Goal: Transaction & Acquisition: Purchase product/service

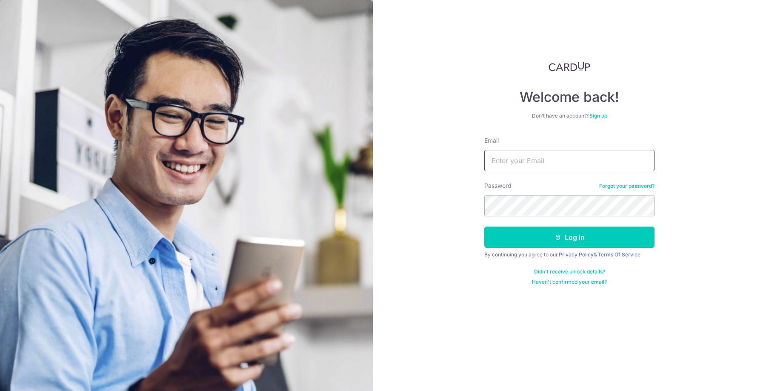
click at [566, 154] on input "Email" at bounding box center [569, 160] width 170 height 21
type input "[EMAIL_ADDRESS][DOMAIN_NAME]"
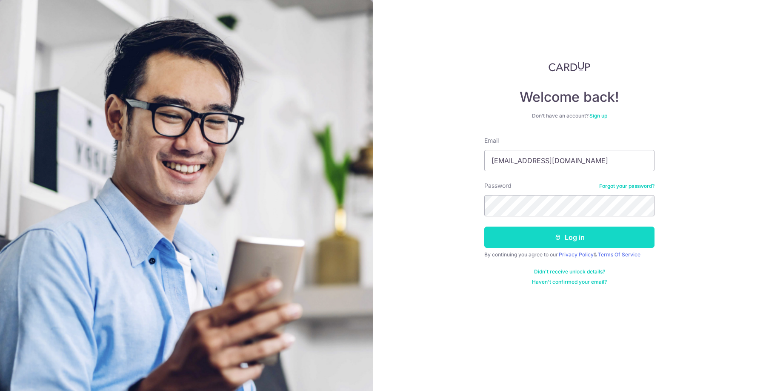
click at [598, 236] on button "Log in" at bounding box center [569, 236] width 170 height 21
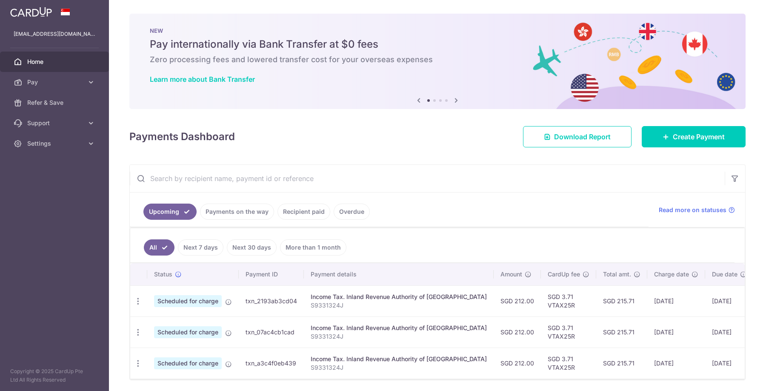
scroll to position [29, 0]
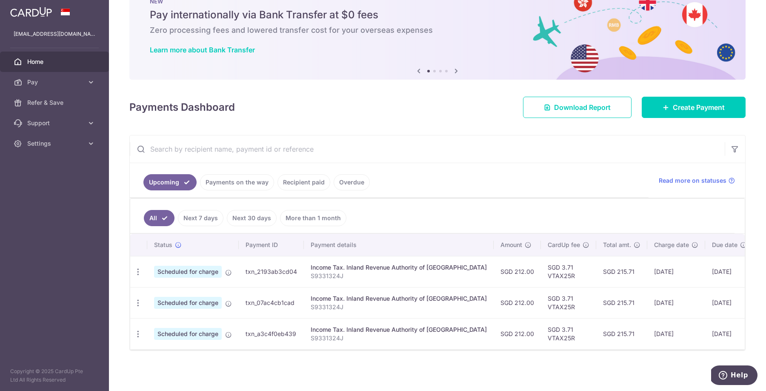
click at [240, 186] on link "Payments on the way" at bounding box center [237, 182] width 74 height 16
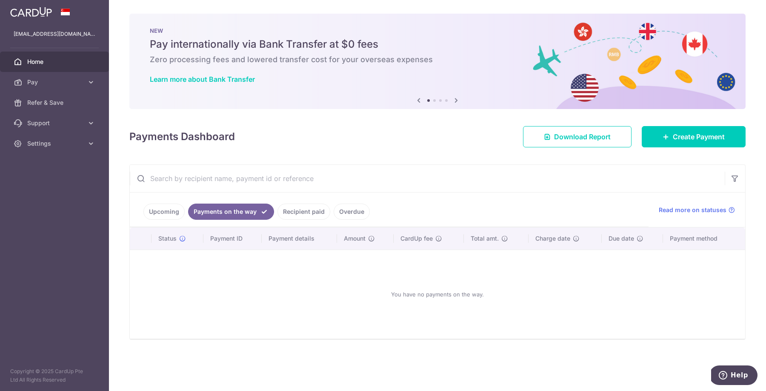
click at [308, 215] on link "Recipient paid" at bounding box center [304, 212] width 53 height 16
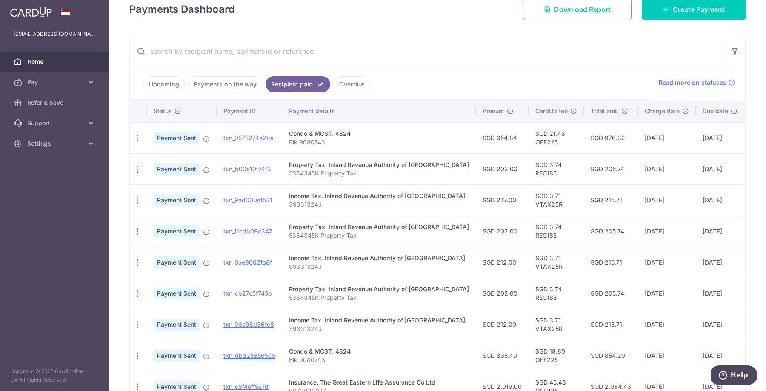
scroll to position [96, 0]
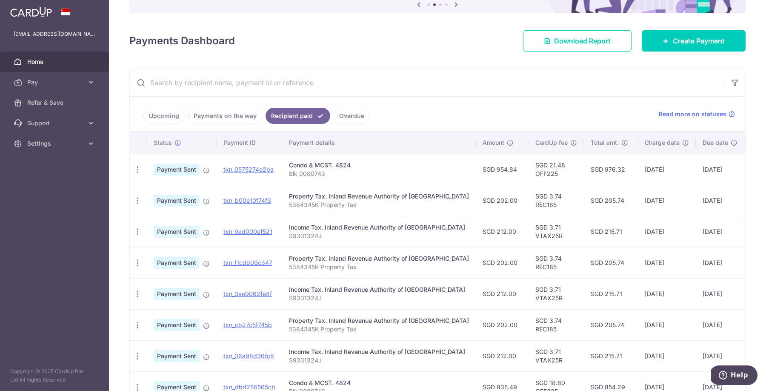
click at [236, 112] on link "Payments on the way" at bounding box center [225, 116] width 74 height 16
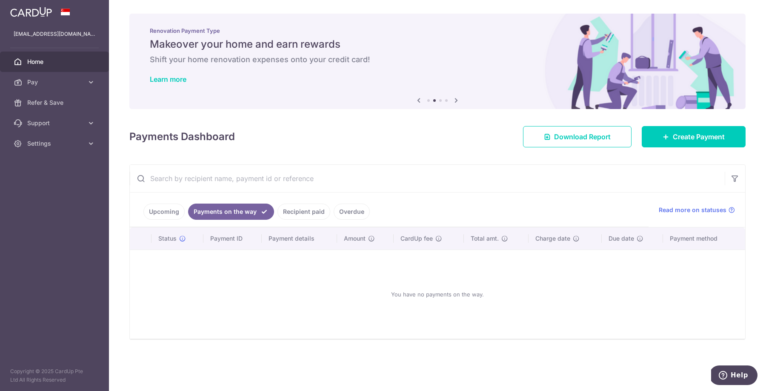
click at [360, 212] on link "Overdue" at bounding box center [352, 212] width 36 height 16
click at [166, 215] on link "Upcoming" at bounding box center [163, 212] width 41 height 16
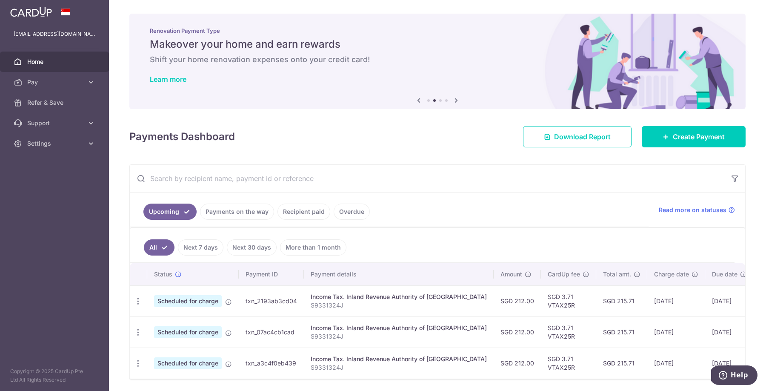
scroll to position [29, 0]
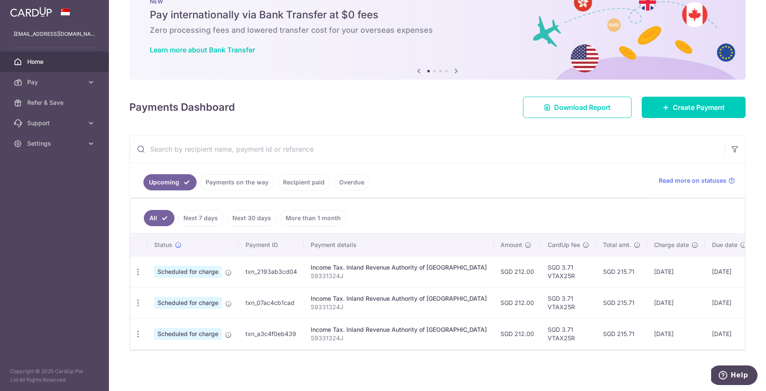
click at [240, 184] on link "Payments on the way" at bounding box center [237, 182] width 74 height 16
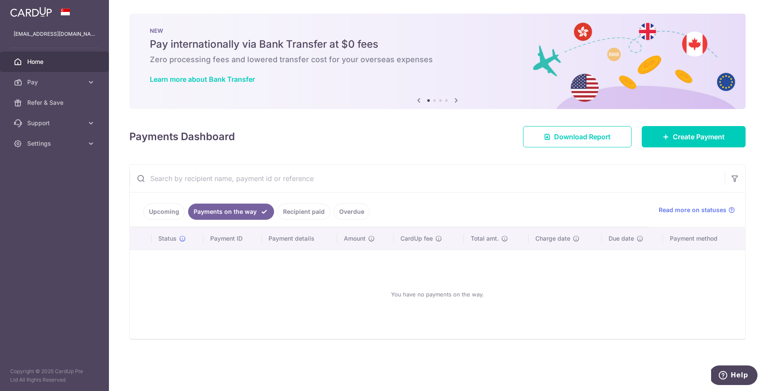
click at [304, 211] on link "Recipient paid" at bounding box center [304, 212] width 53 height 16
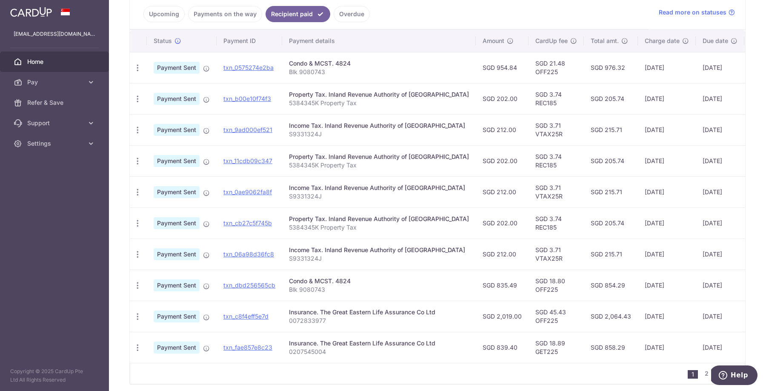
scroll to position [194, 0]
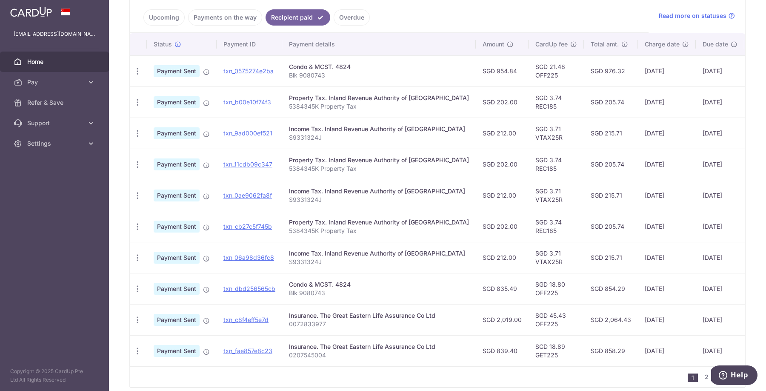
click at [645, 44] on span "Charge date" at bounding box center [662, 44] width 35 height 9
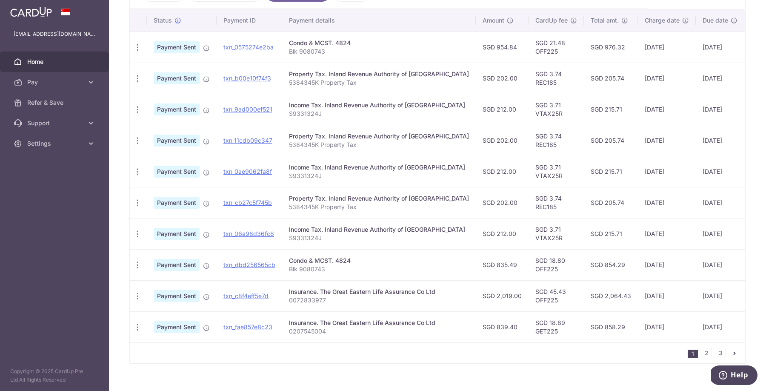
scroll to position [231, 0]
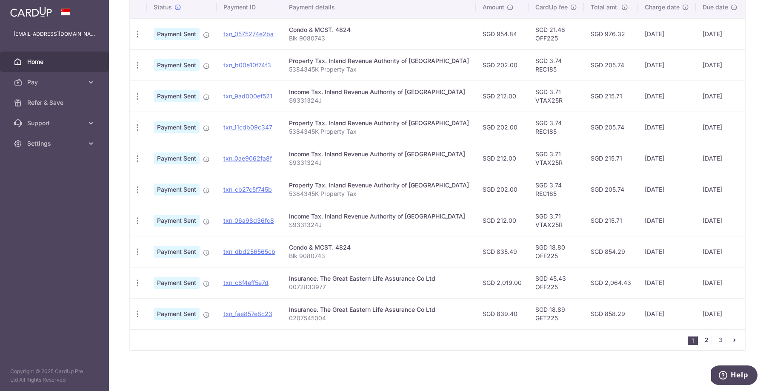
click at [708, 339] on link "2" at bounding box center [707, 340] width 10 height 10
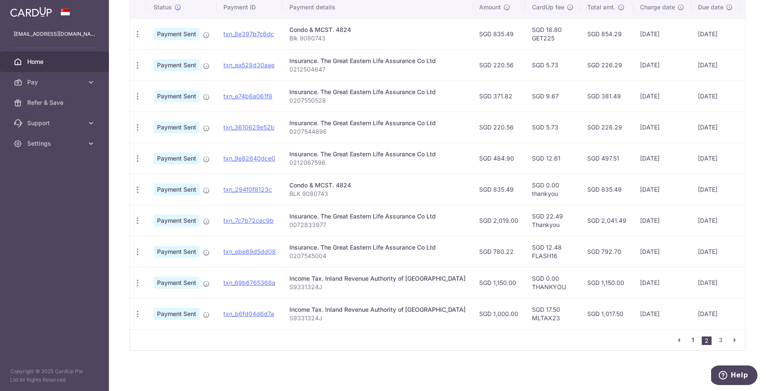
click at [694, 343] on link "1" at bounding box center [693, 340] width 10 height 10
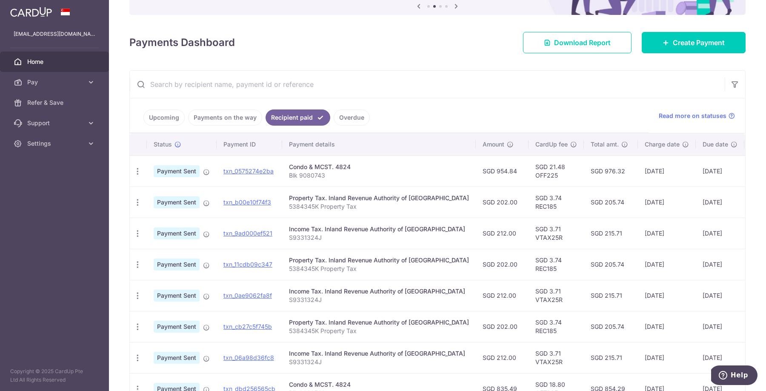
scroll to position [100, 0]
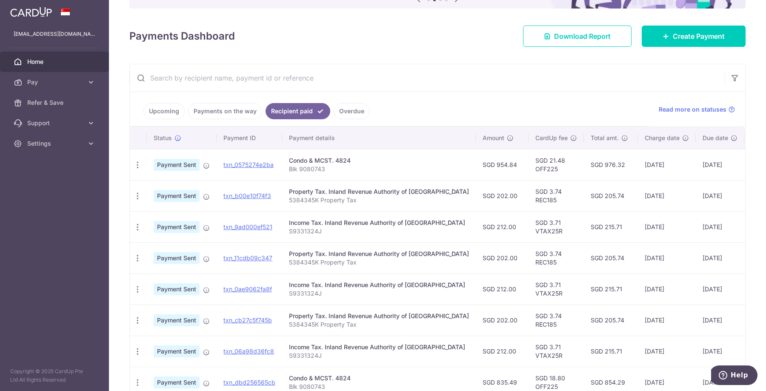
click at [341, 109] on link "Overdue" at bounding box center [352, 111] width 36 height 16
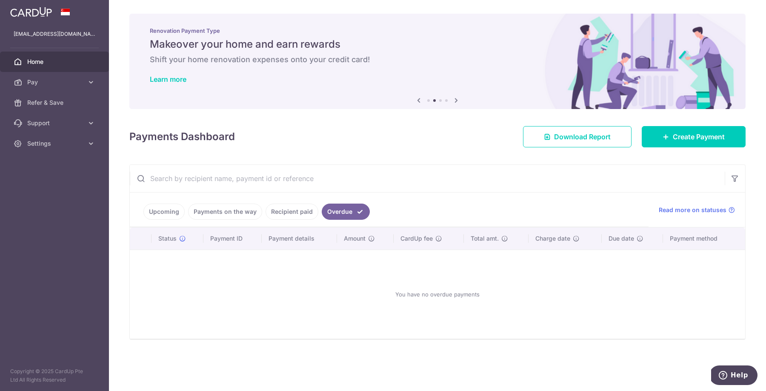
click at [233, 212] on link "Payments on the way" at bounding box center [225, 212] width 74 height 16
click at [302, 211] on link "Recipient paid" at bounding box center [304, 212] width 53 height 16
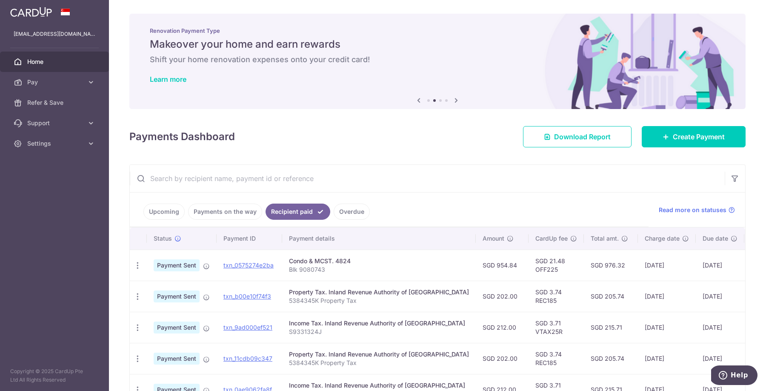
click at [347, 212] on link "Overdue" at bounding box center [352, 212] width 36 height 16
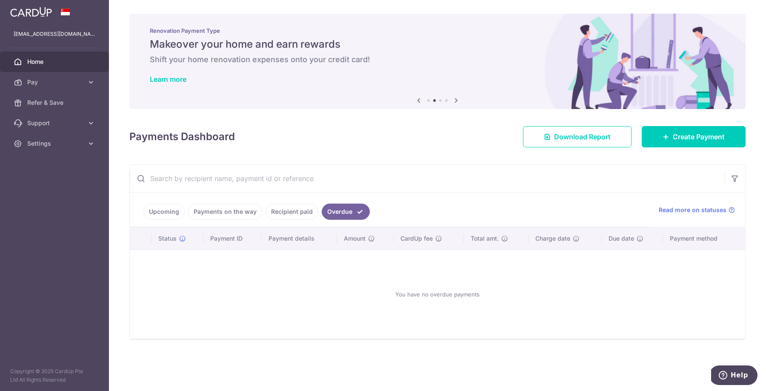
click at [167, 211] on link "Upcoming" at bounding box center [163, 212] width 41 height 16
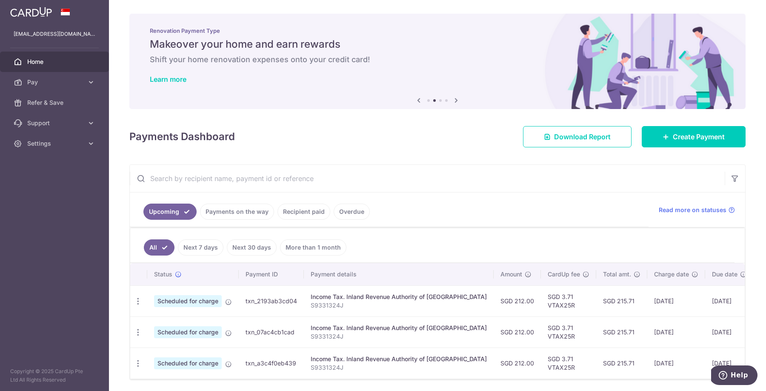
scroll to position [29, 0]
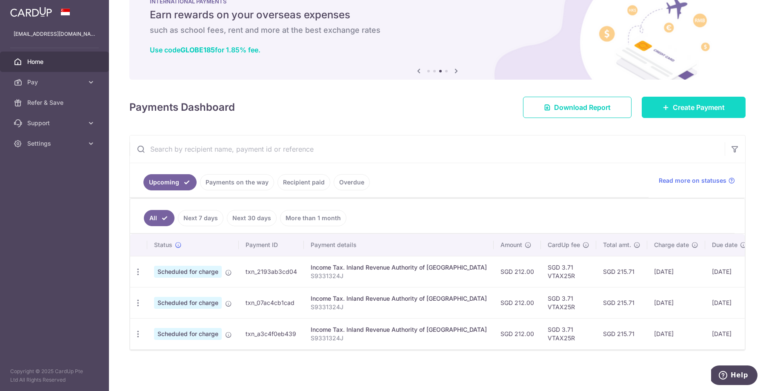
click at [658, 112] on link "Create Payment" at bounding box center [694, 107] width 104 height 21
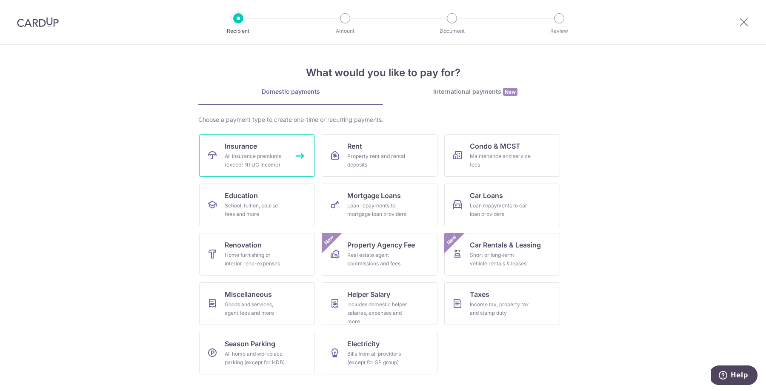
click at [269, 161] on div "All insurance premiums (except NTUC Income)" at bounding box center [255, 160] width 61 height 17
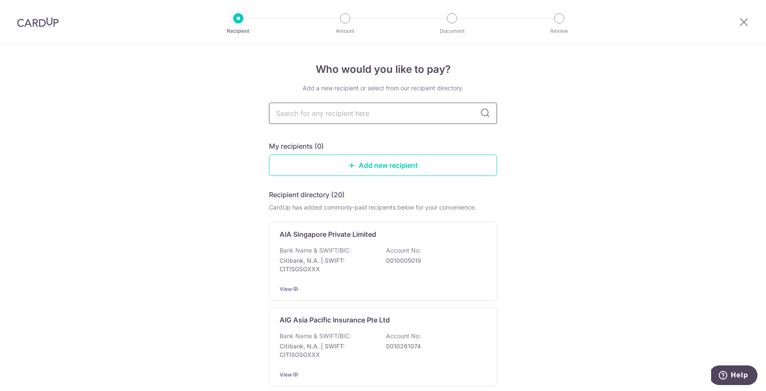
click at [422, 118] on input "text" at bounding box center [383, 113] width 228 height 21
type input "great"
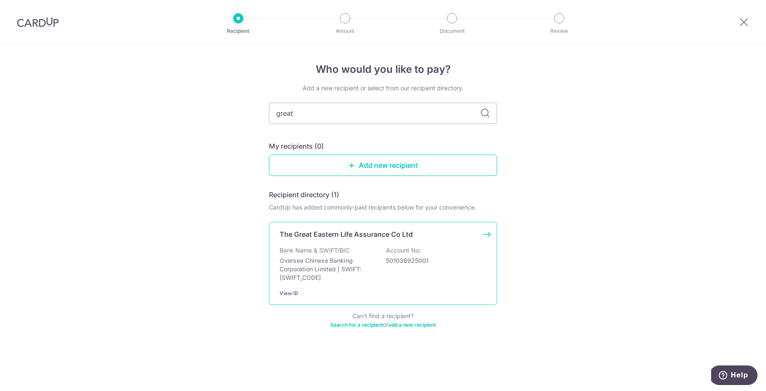
click at [426, 253] on div "Bank Name & SWIFT/BIC: Oversea Chinese Banking Corporation Limited | SWIFT: OCB…" at bounding box center [383, 264] width 207 height 36
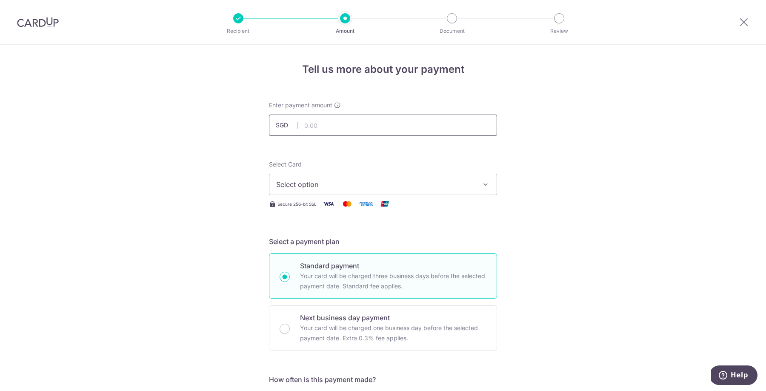
click at [375, 123] on input "text" at bounding box center [383, 125] width 228 height 21
type input "484.90"
click at [411, 181] on span "Select option" at bounding box center [375, 184] width 198 height 10
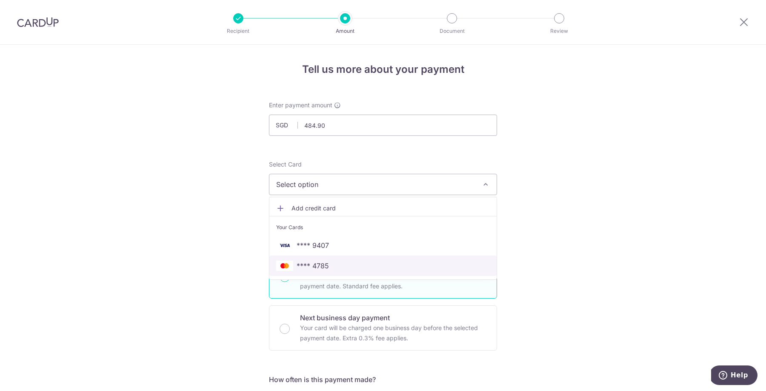
click at [384, 269] on span "**** 4785" at bounding box center [383, 266] width 214 height 10
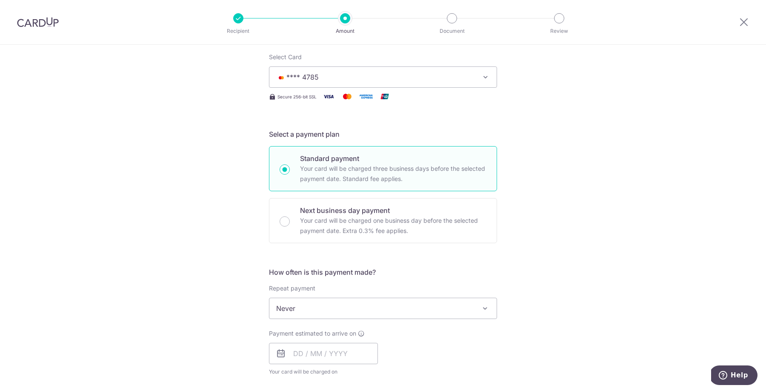
scroll to position [215, 0]
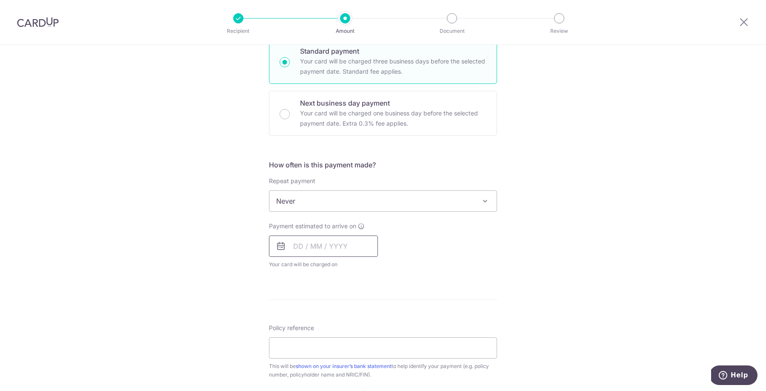
click at [335, 249] on input "text" at bounding box center [323, 245] width 109 height 21
click at [562, 287] on div "Tell us more about your payment Enter payment amount SGD 484.90 484.90 Select C…" at bounding box center [383, 215] width 766 height 770
click at [338, 250] on input "text" at bounding box center [323, 245] width 109 height 21
click at [459, 256] on div "Payment estimated to arrive on Prev Next Sep Oct Nov Dec 2025 2026 2027 2028 20…" at bounding box center [383, 245] width 238 height 47
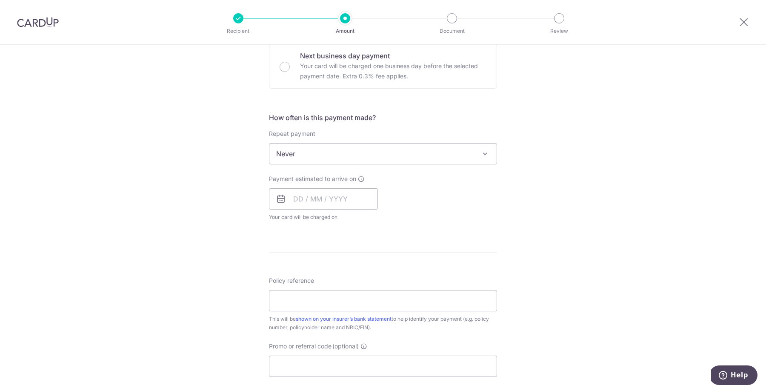
scroll to position [0, 0]
